Goal: Find specific page/section: Find specific page/section

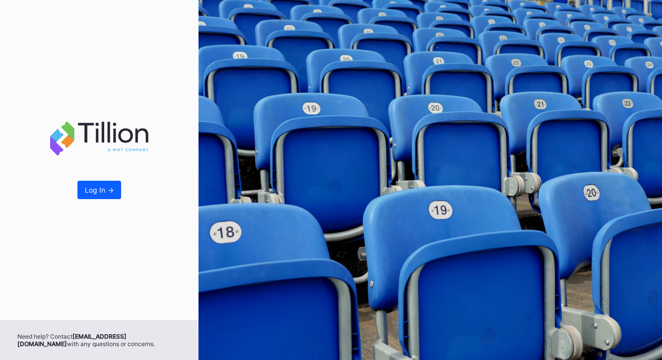
click at [91, 190] on div "Log In ->" at bounding box center [99, 189] width 29 height 8
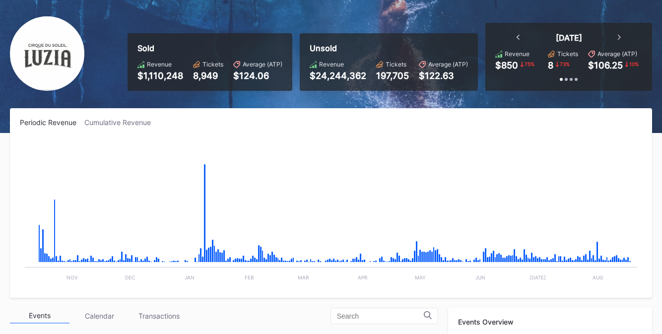
scroll to position [60, 0]
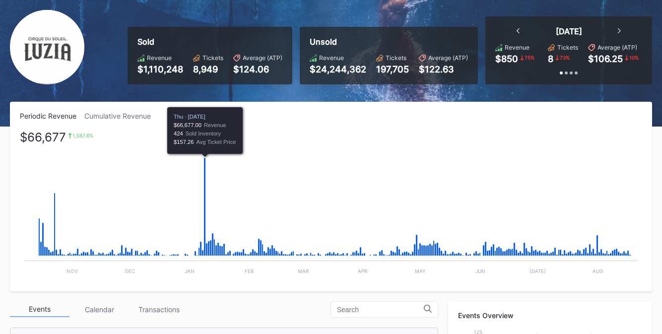
click at [205, 221] on icon "Chart title" at bounding box center [205, 207] width 2 height 98
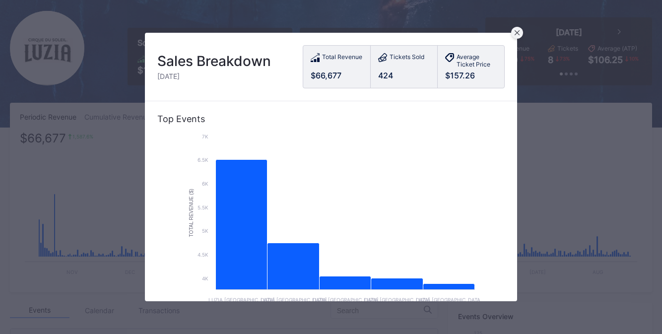
click at [516, 34] on icon at bounding box center [516, 32] width 5 height 5
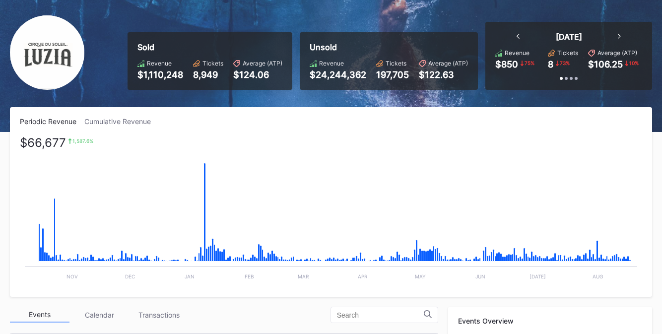
scroll to position [0, 0]
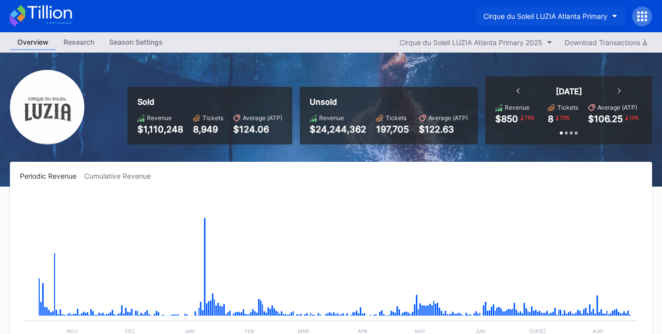
click at [584, 15] on div "Cirque du Soleil LUZIA Atlanta Primary" at bounding box center [545, 16] width 124 height 8
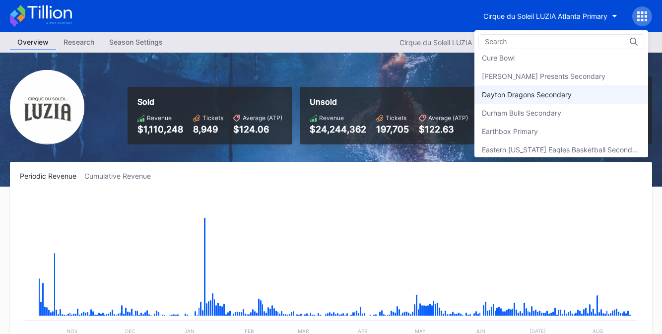
scroll to position [701, 0]
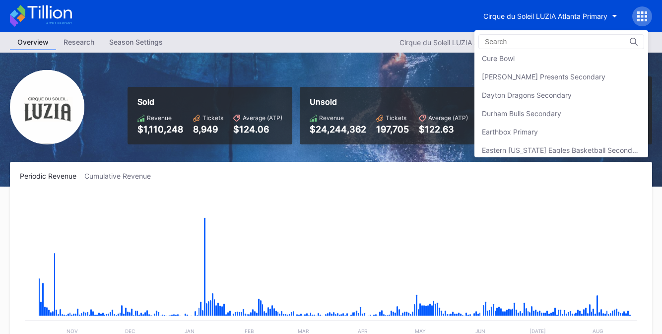
click at [531, 75] on div "[PERSON_NAME] Presents Secondary" at bounding box center [561, 76] width 174 height 18
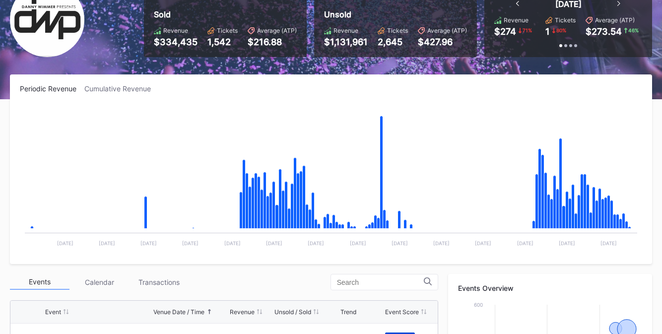
scroll to position [98, 0]
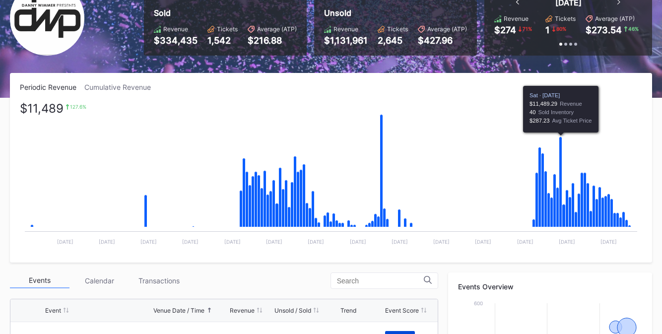
click at [561, 177] on icon "Chart title" at bounding box center [560, 182] width 3 height 90
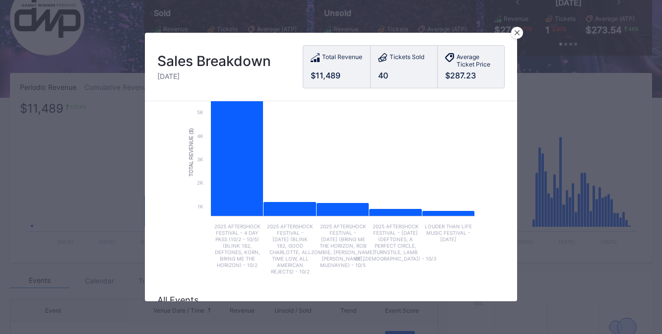
scroll to position [51, 0]
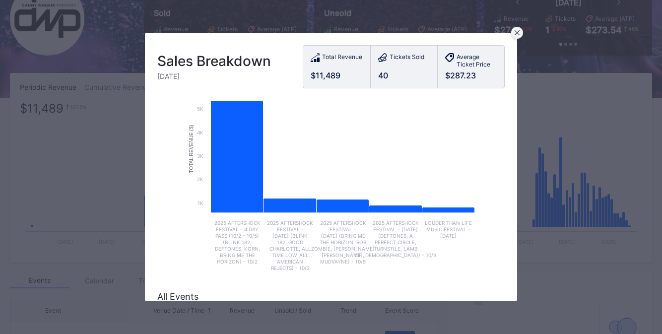
drag, startPoint x: 516, startPoint y: 31, endPoint x: 526, endPoint y: 57, distance: 27.6
click at [516, 31] on icon at bounding box center [516, 32] width 5 height 5
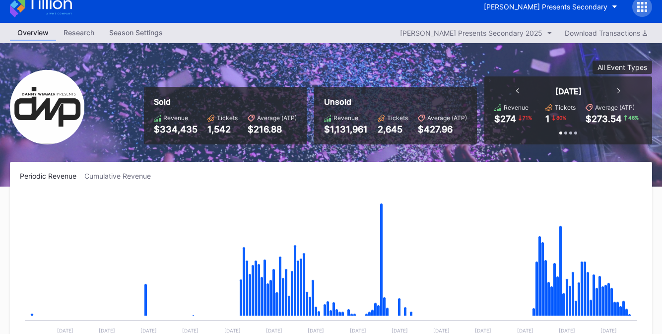
scroll to position [0, 0]
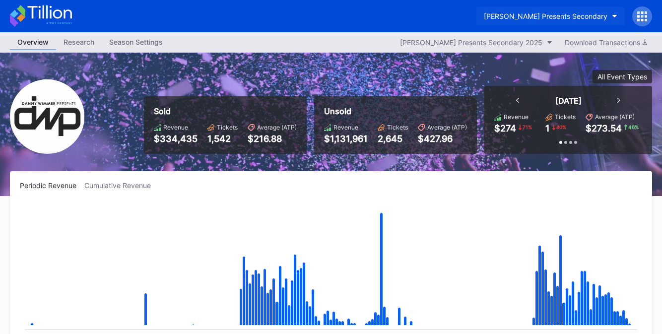
click at [564, 16] on div "[PERSON_NAME] Presents Secondary" at bounding box center [546, 16] width 124 height 8
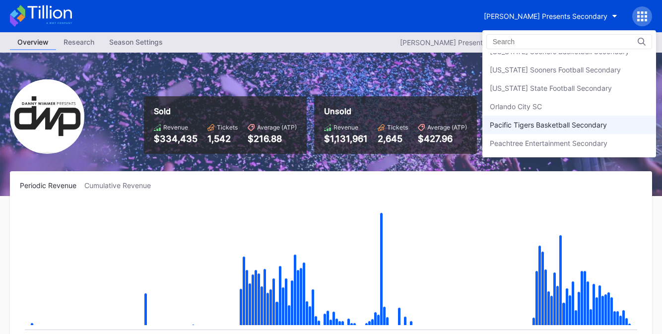
scroll to position [2044, 0]
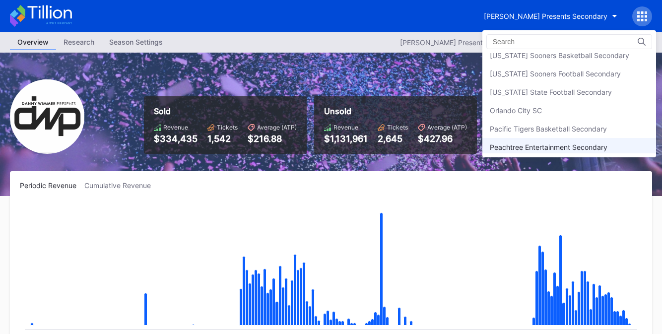
click at [519, 138] on div "Peachtree Entertainment Secondary" at bounding box center [569, 147] width 174 height 18
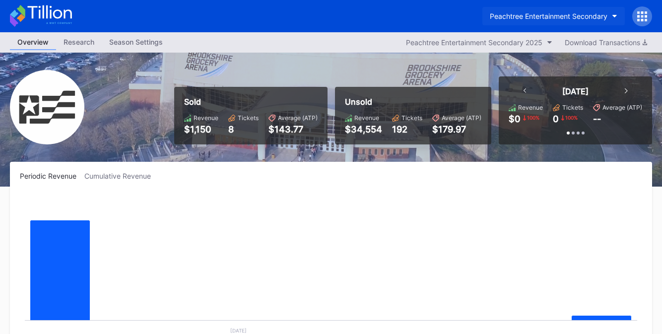
click at [570, 20] on button "Peachtree Entertainment Secondary" at bounding box center [553, 16] width 142 height 18
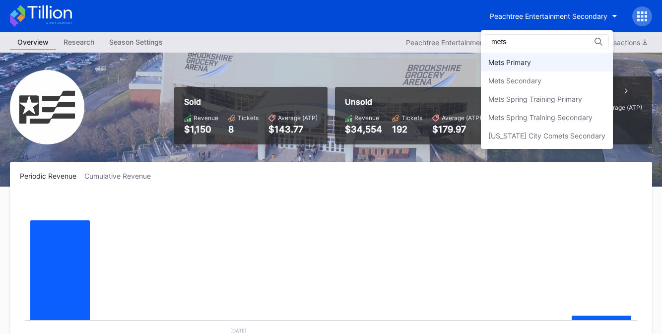
type input "mets"
click at [522, 64] on div "Mets Primary" at bounding box center [509, 62] width 43 height 8
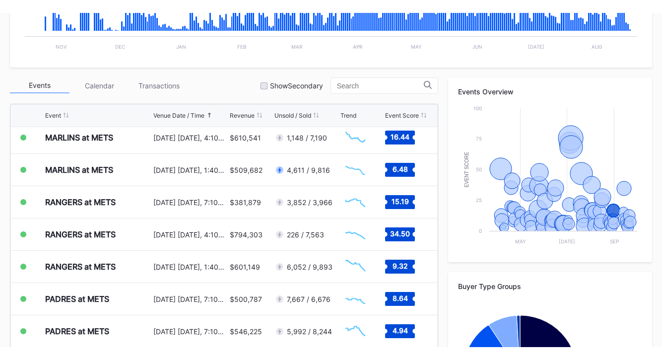
scroll to position [2230, 0]
